Goal: Use online tool/utility: Utilize a website feature to perform a specific function

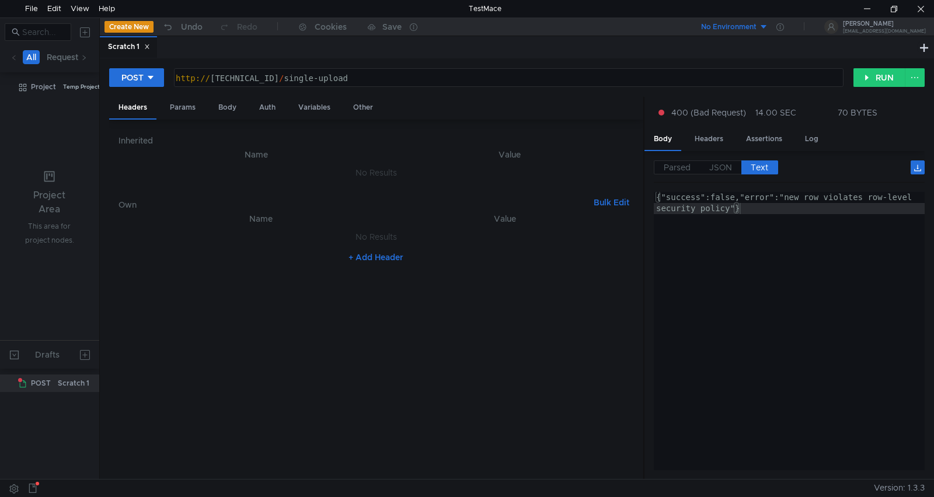
click at [364, 259] on button "+ Add Header" at bounding box center [376, 257] width 64 height 14
click at [217, 240] on div at bounding box center [267, 251] width 236 height 33
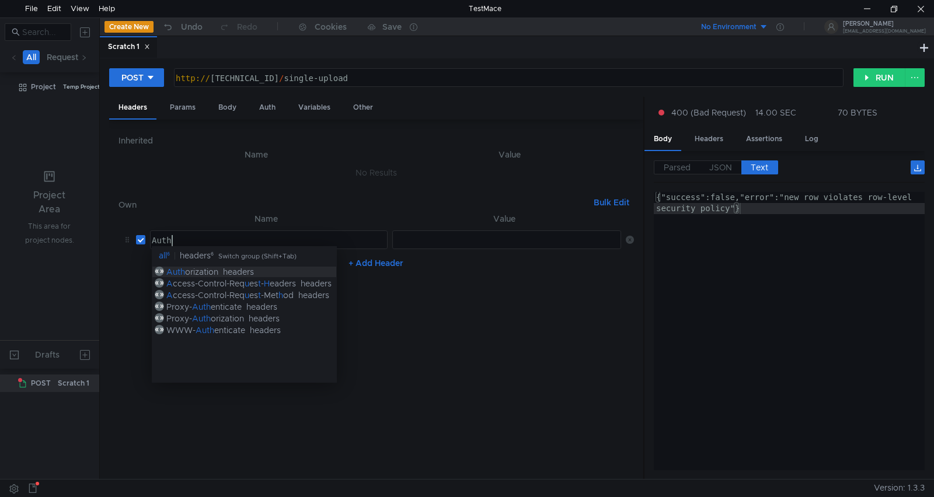
scroll to position [0, 1]
type textarea "Auth"
drag, startPoint x: 222, startPoint y: 276, endPoint x: 249, endPoint y: 271, distance: 27.8
click at [222, 275] on div "Auth orization headers" at bounding box center [244, 272] width 185 height 12
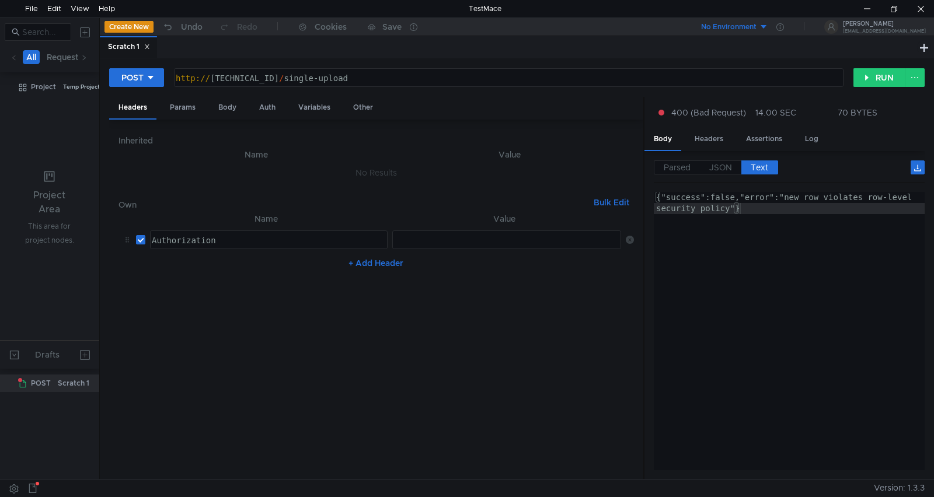
click at [465, 237] on div at bounding box center [507, 251] width 230 height 33
type textarea "Bearer"
paste textarea
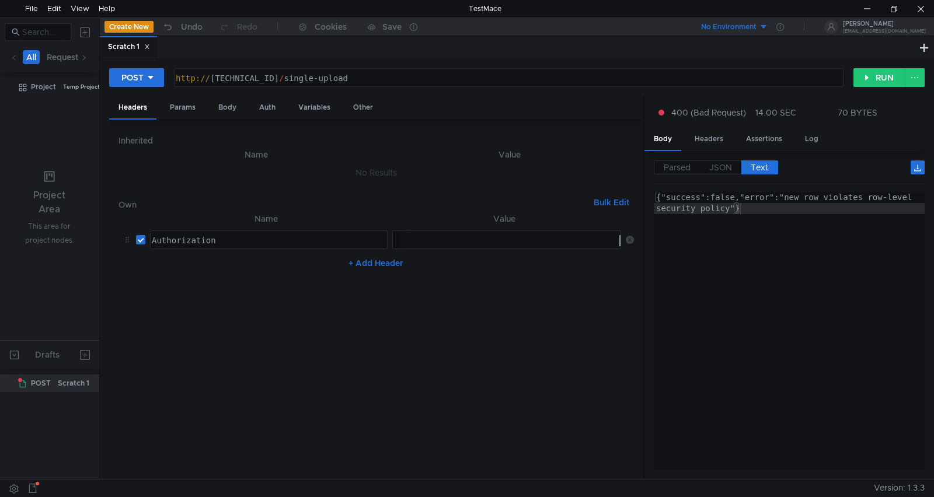
click at [819, 340] on div "{"success":false,"error":"new row violates row-level security policy"}" at bounding box center [789, 353] width 271 height 323
click at [894, 9] on div at bounding box center [893, 9] width 27 height 18
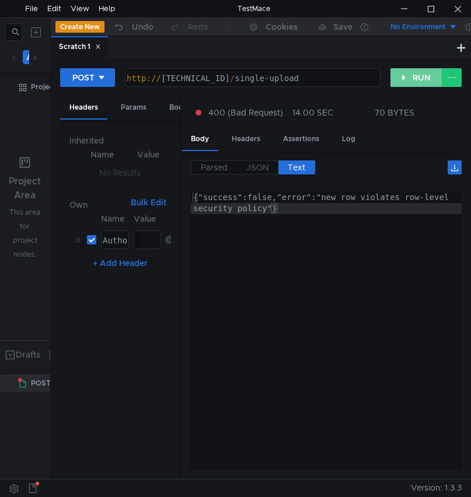
click at [405, 77] on button "RUN" at bounding box center [417, 77] width 52 height 19
click at [252, 168] on span "JSON" at bounding box center [257, 167] width 23 height 11
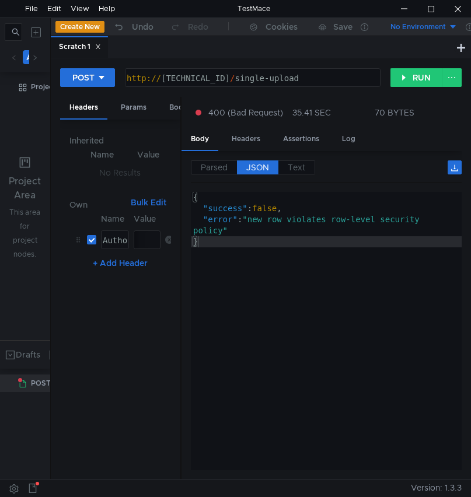
type textarea "}"
click at [248, 307] on div "{ "success" : false , "error" : "new row violates row-level security policy" }" at bounding box center [326, 342] width 271 height 301
drag, startPoint x: 218, startPoint y: 164, endPoint x: 217, endPoint y: 187, distance: 22.8
click at [217, 165] on span "Parsed" at bounding box center [214, 167] width 27 height 11
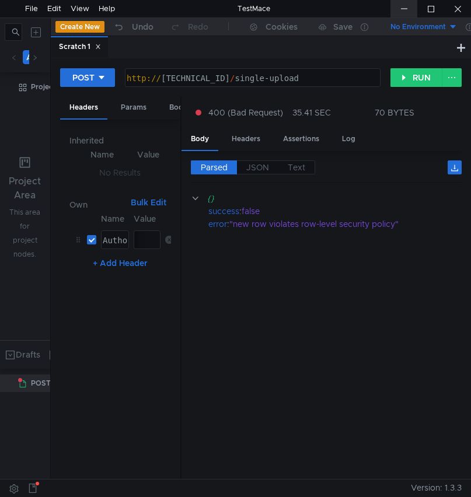
click at [406, 9] on div at bounding box center [404, 9] width 27 height 18
drag, startPoint x: 427, startPoint y: 9, endPoint x: 842, endPoint y: 176, distance: 447.4
click at [427, 11] on div at bounding box center [430, 9] width 27 height 18
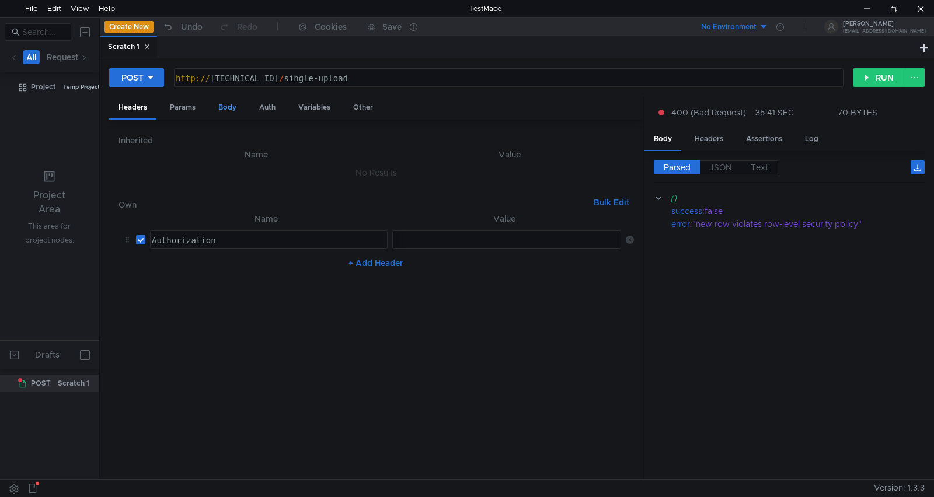
click at [233, 112] on div "Body" at bounding box center [227, 108] width 37 height 22
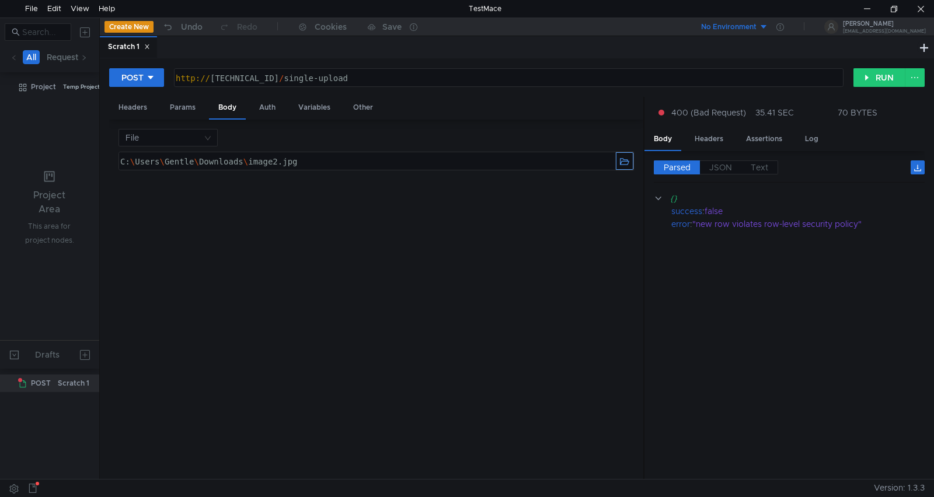
click at [625, 163] on button "button" at bounding box center [625, 161] width 18 height 18
click at [892, 6] on div at bounding box center [893, 9] width 27 height 18
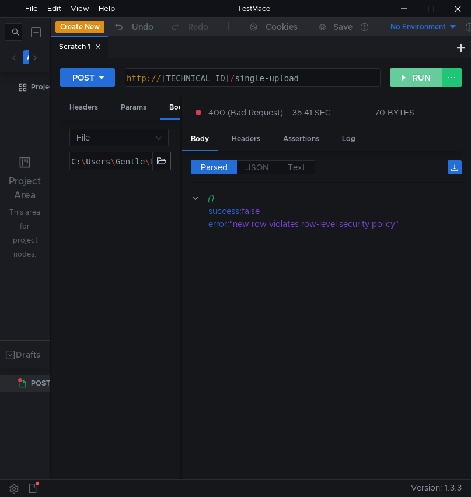
click at [405, 82] on button "RUN" at bounding box center [417, 77] width 52 height 19
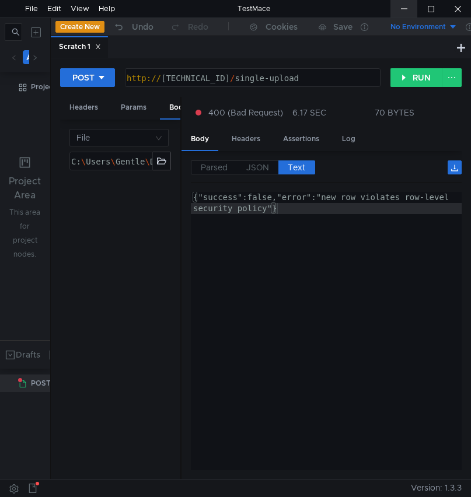
click at [402, 12] on div at bounding box center [404, 9] width 27 height 18
click at [430, 9] on div at bounding box center [430, 9] width 27 height 18
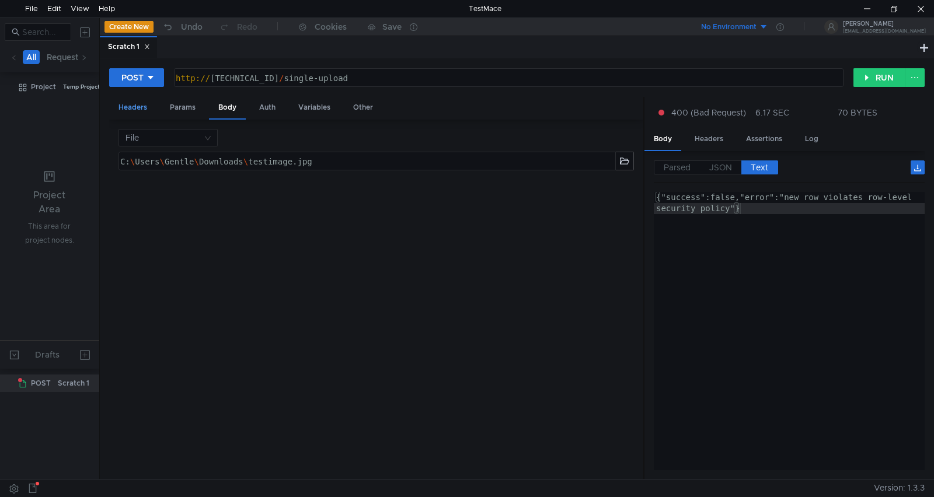
click at [135, 112] on div "Headers" at bounding box center [132, 108] width 47 height 22
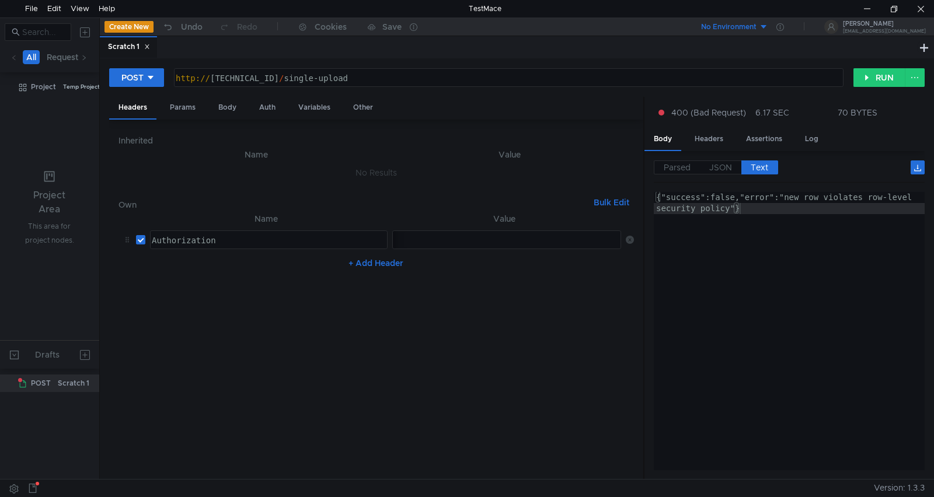
click at [632, 241] on icon at bounding box center [630, 240] width 8 height 8
click at [385, 253] on button "+ Add Header" at bounding box center [376, 257] width 64 height 14
click at [274, 242] on div at bounding box center [267, 251] width 236 height 33
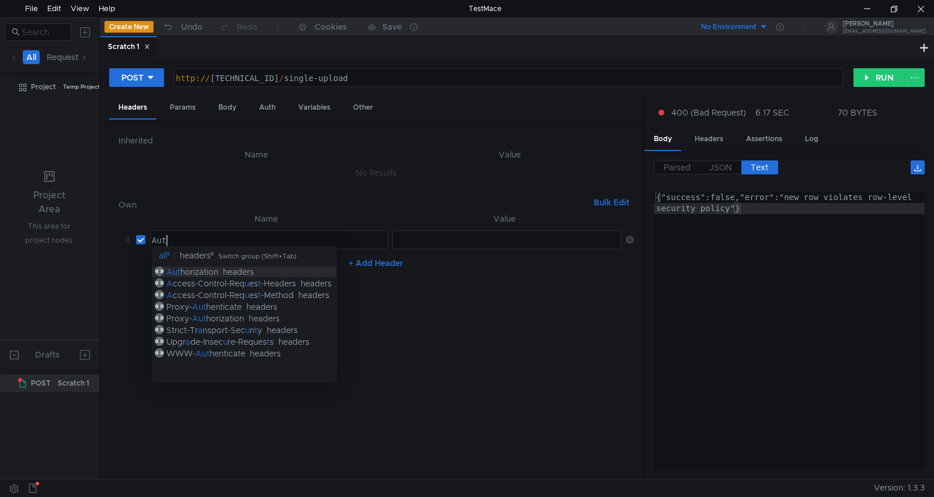
scroll to position [0, 1]
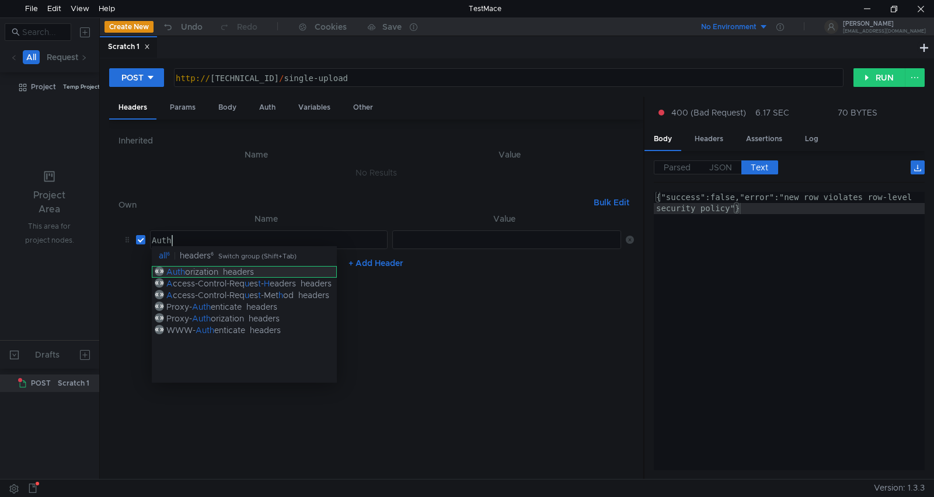
type textarea "Auth"
click at [299, 274] on div "Auth orization headers" at bounding box center [244, 272] width 185 height 12
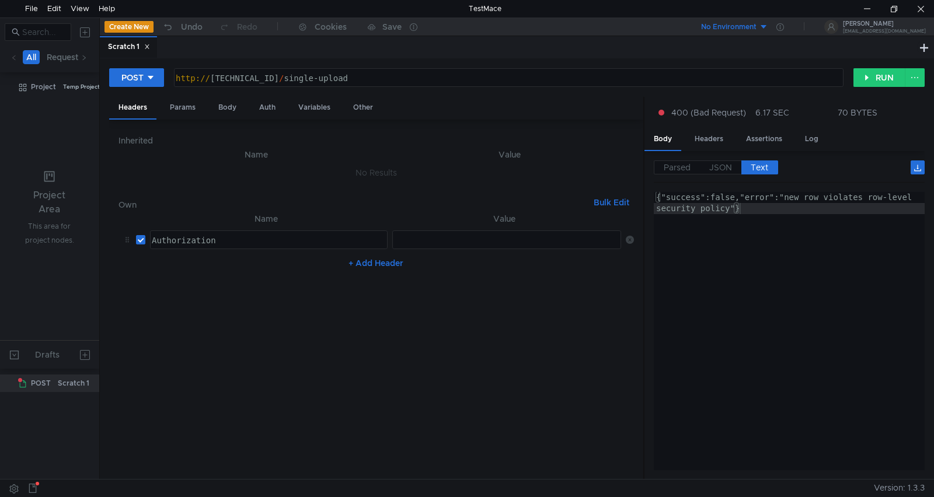
click at [433, 246] on div at bounding box center [507, 251] width 230 height 33
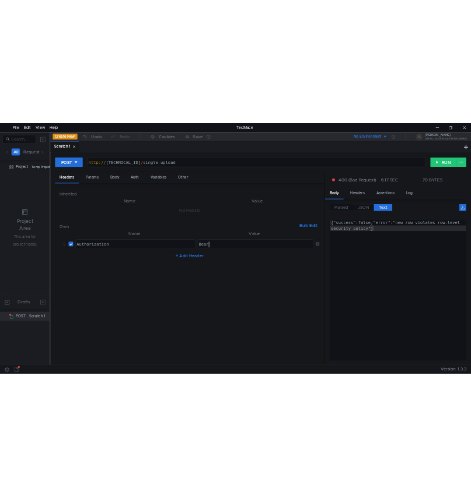
scroll to position [0, 2]
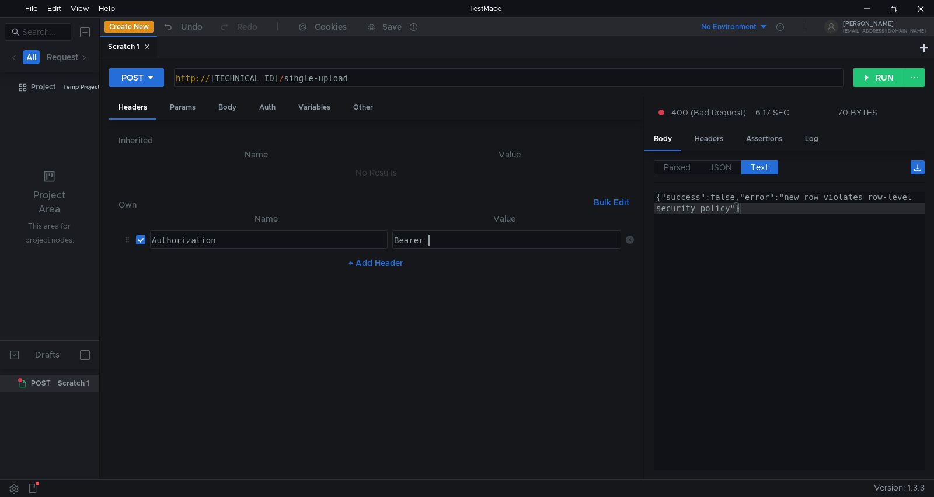
paste textarea "eyJhbGciOiJIUzI1NiIsInR5cCI6IkpXVCJ9"
type textarea "Bearer eyJhbGciOiJIUzI1NiIsInR5cCI6IkpXVCJ9"
click at [754, 313] on div "{"success":false,"error":"new row violates row-level security policy"}" at bounding box center [789, 353] width 271 height 323
type textarea "{"success":false,"error":"new row violates row-level security policy"}"
click at [900, 9] on div at bounding box center [893, 9] width 27 height 18
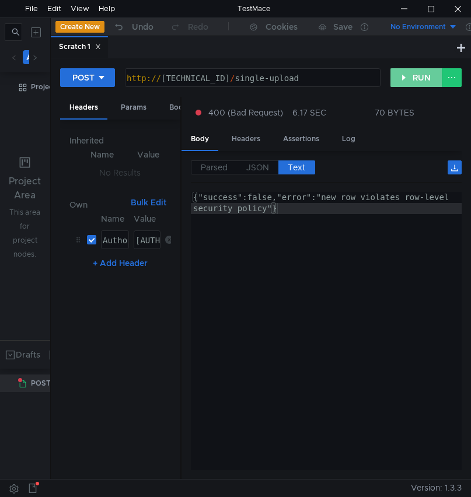
click at [405, 75] on button "RUN" at bounding box center [417, 77] width 52 height 19
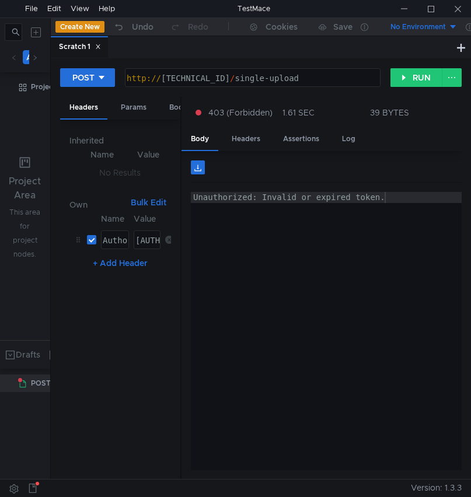
scroll to position [0, 2]
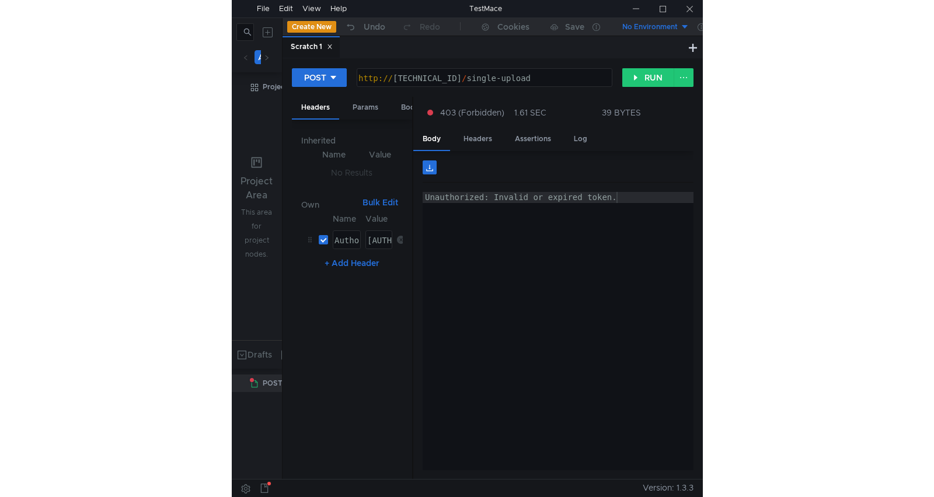
scroll to position [0, 2]
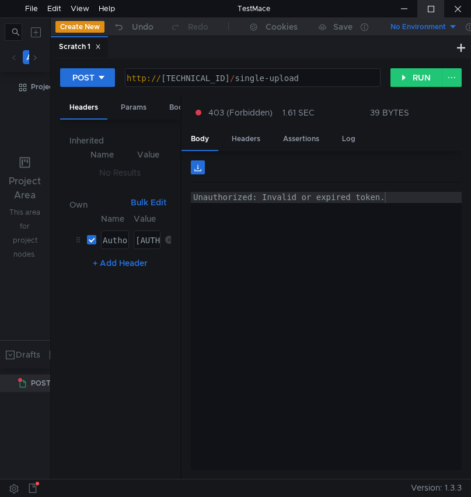
click at [424, 10] on div at bounding box center [430, 9] width 27 height 18
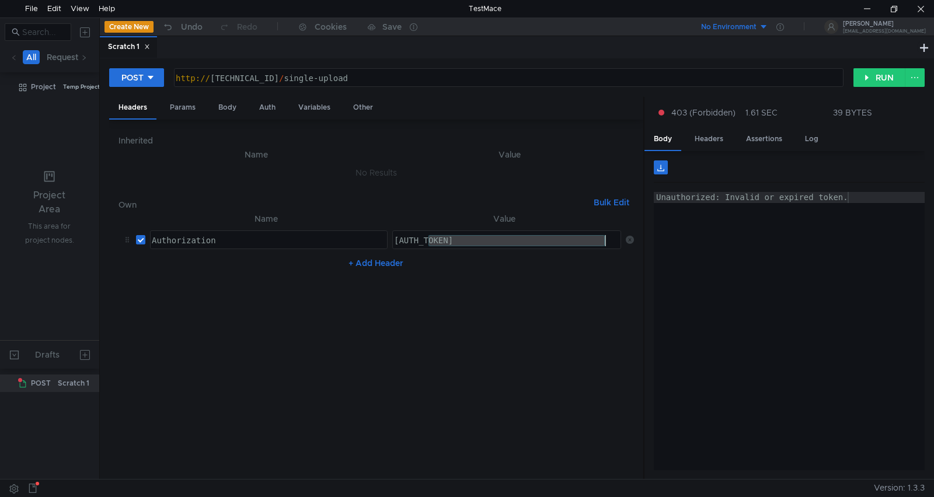
drag, startPoint x: 429, startPoint y: 242, endPoint x: 683, endPoint y: 236, distance: 253.5
click at [471, 236] on as-split "Headers Params Body Auth Variables Other Inherited Name Value No Results Own Bu…" at bounding box center [517, 289] width 816 height 384
paste textarea
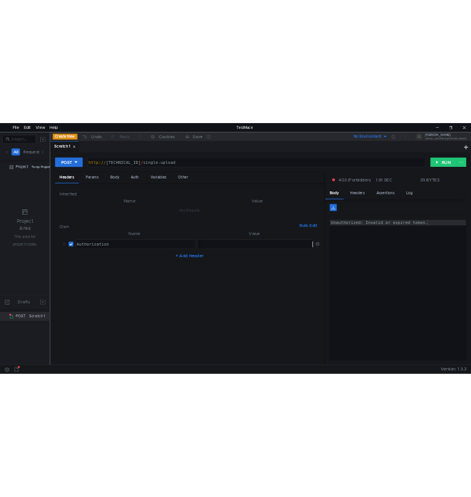
scroll to position [0, 0]
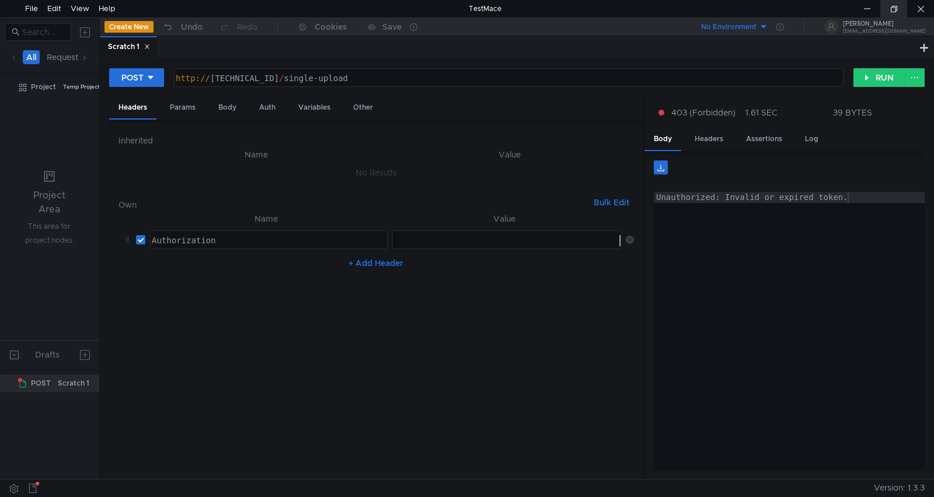
click at [471, 10] on div at bounding box center [893, 9] width 27 height 18
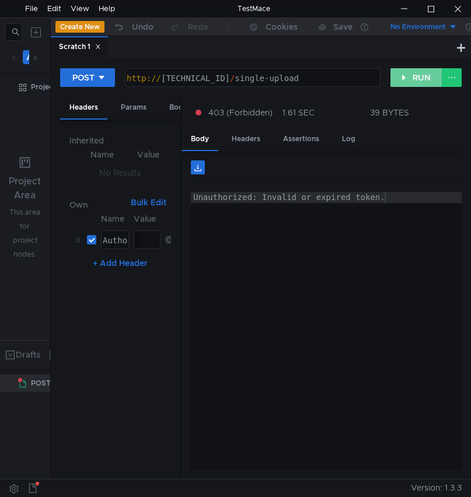
drag, startPoint x: 425, startPoint y: 83, endPoint x: 47, endPoint y: 330, distance: 451.8
click at [425, 82] on button "RUN" at bounding box center [417, 77] width 52 height 19
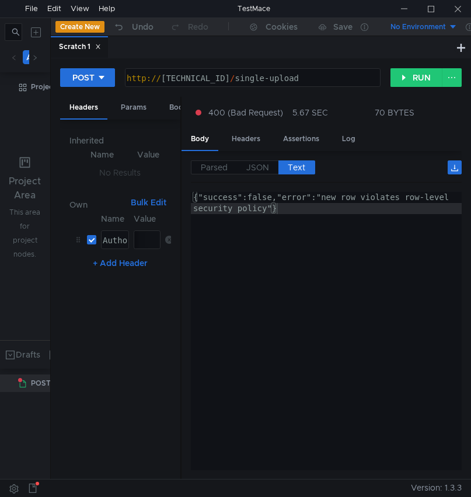
scroll to position [0, 1]
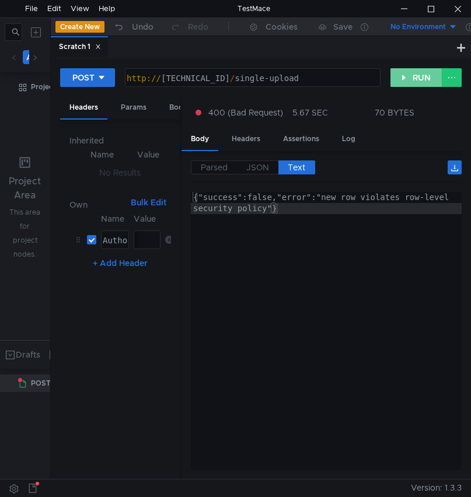
click at [423, 80] on button "RUN" at bounding box center [417, 77] width 52 height 19
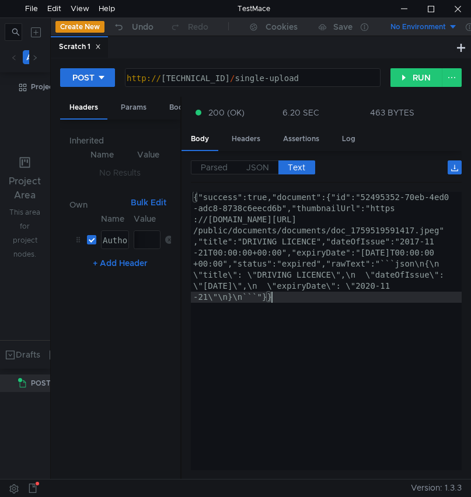
click at [351, 337] on div "{"success":true,"document":{"id":"52495352-70eb-4ed0 -adc8-8738c6eecd6b","thumb…" at bounding box center [326, 442] width 271 height 500
click at [243, 167] on label "JSON" at bounding box center [257, 168] width 41 height 14
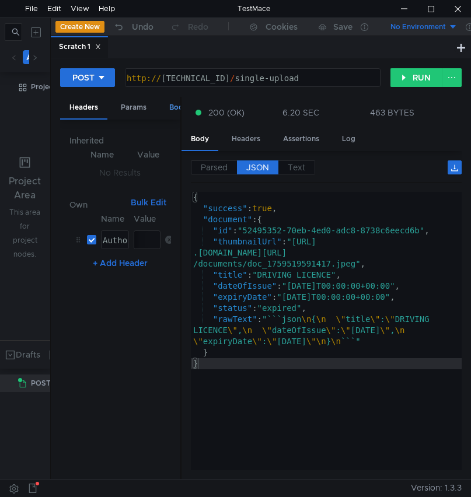
click at [170, 108] on div "Body" at bounding box center [178, 108] width 37 height 22
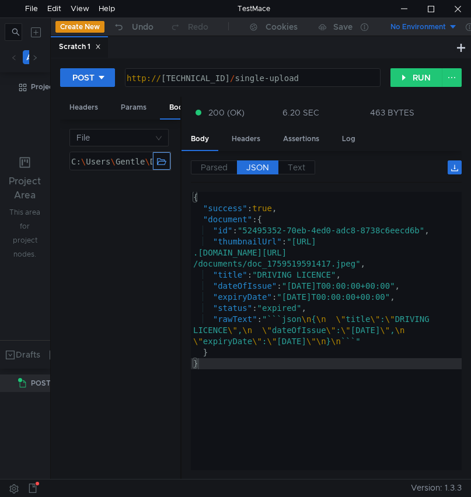
click at [162, 163] on button "button" at bounding box center [162, 161] width 18 height 18
click at [408, 77] on button "RUN" at bounding box center [417, 77] width 52 height 19
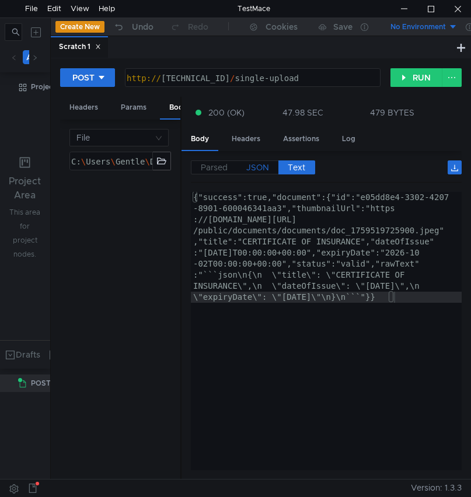
click at [259, 167] on span "JSON" at bounding box center [257, 167] width 23 height 11
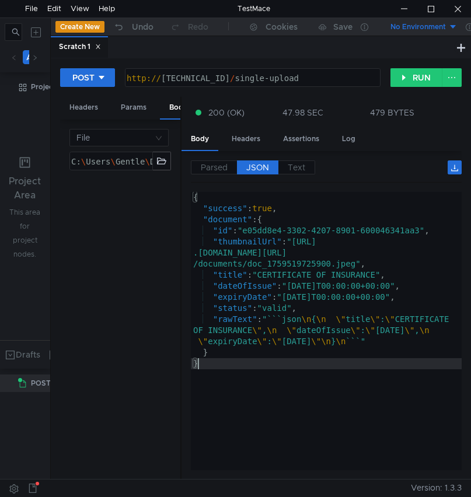
click at [259, 389] on div "{ "success" : true , "document" : { "id" : "e05dd8e4-3302-4207-8901-600046341aa…" at bounding box center [326, 342] width 271 height 301
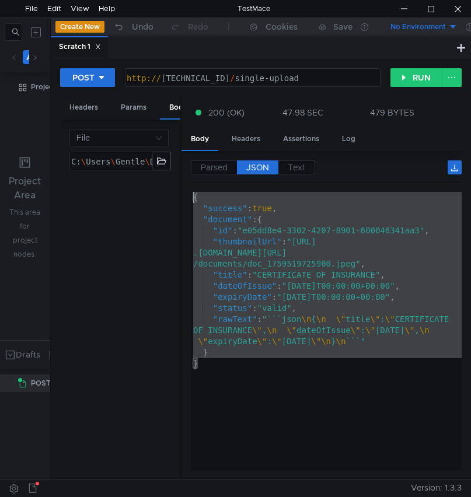
drag, startPoint x: 207, startPoint y: 375, endPoint x: 193, endPoint y: 193, distance: 182.7
click at [193, 193] on div "{ "success" : true , "document" : { "id" : "e05dd8e4-3302-4207-8901-600046341aa…" at bounding box center [326, 342] width 271 height 301
type textarea "{ "success": true,"
click at [351, 259] on div "{ "success" : true , "document" : { "id" : "e05dd8e4-3302-4207-8901-600046341aa…" at bounding box center [326, 331] width 271 height 278
type textarea ""thumbnailUrl": "[URL][DOMAIN_NAME]","
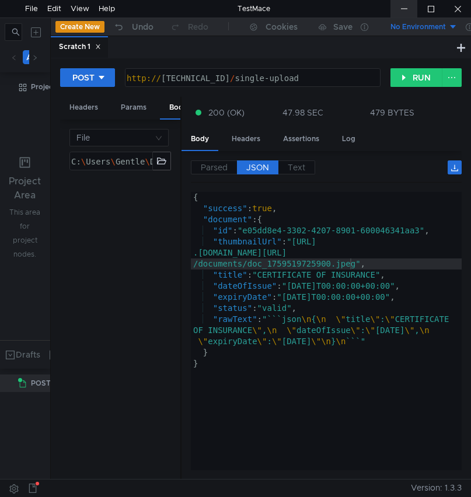
click at [407, 8] on div at bounding box center [404, 9] width 27 height 18
